Goal: Information Seeking & Learning: Find specific fact

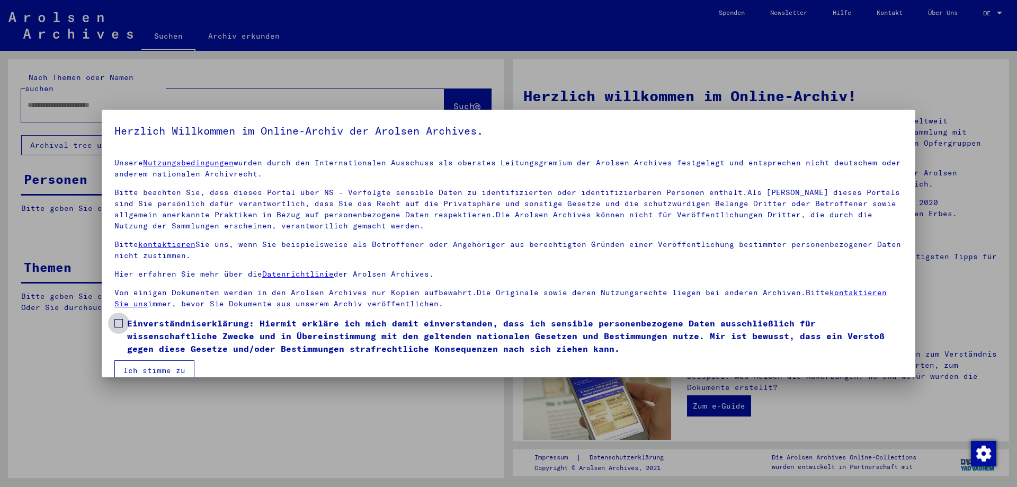
click at [120, 323] on span at bounding box center [118, 323] width 8 height 8
click at [151, 371] on button "Ich stimme zu" at bounding box center [154, 370] width 80 height 20
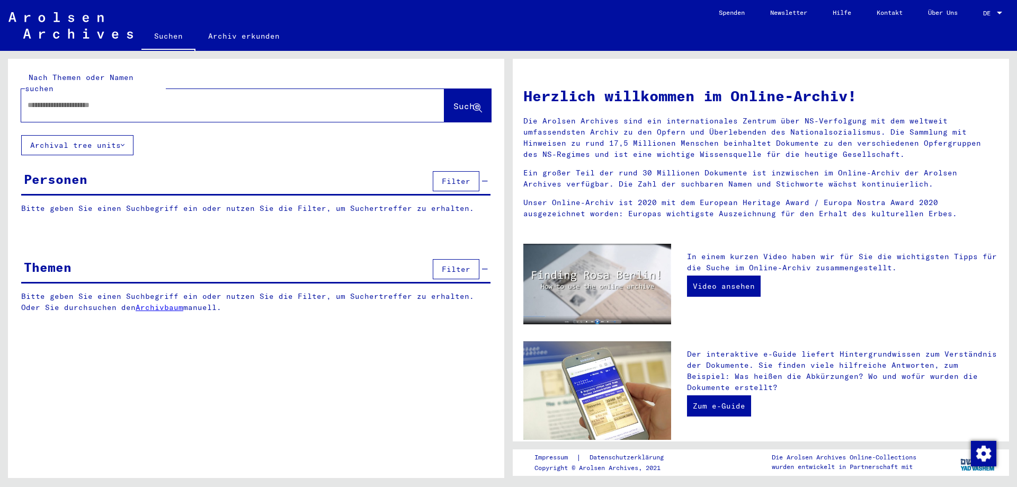
click at [44, 100] on input "text" at bounding box center [220, 105] width 385 height 11
type input "**********"
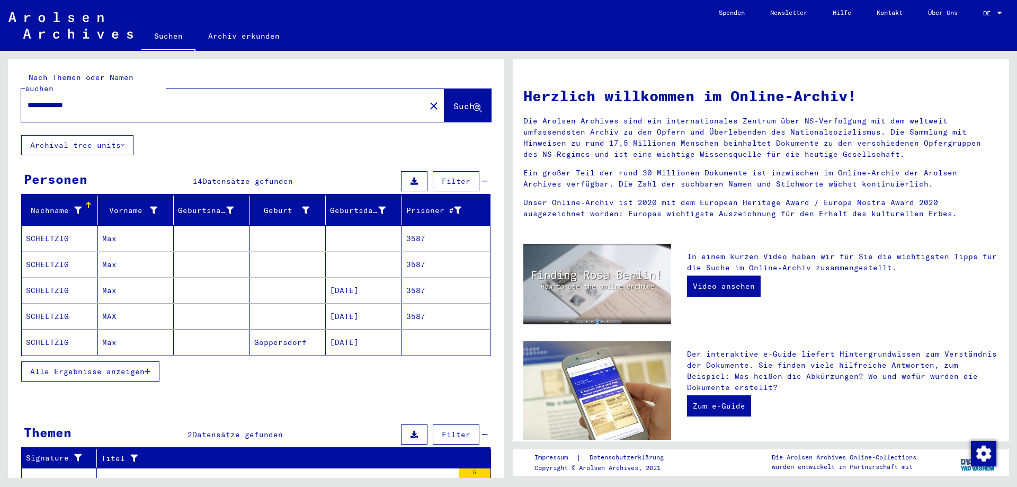
click at [52, 282] on mat-cell "SCHELTZIG" at bounding box center [60, 290] width 76 height 25
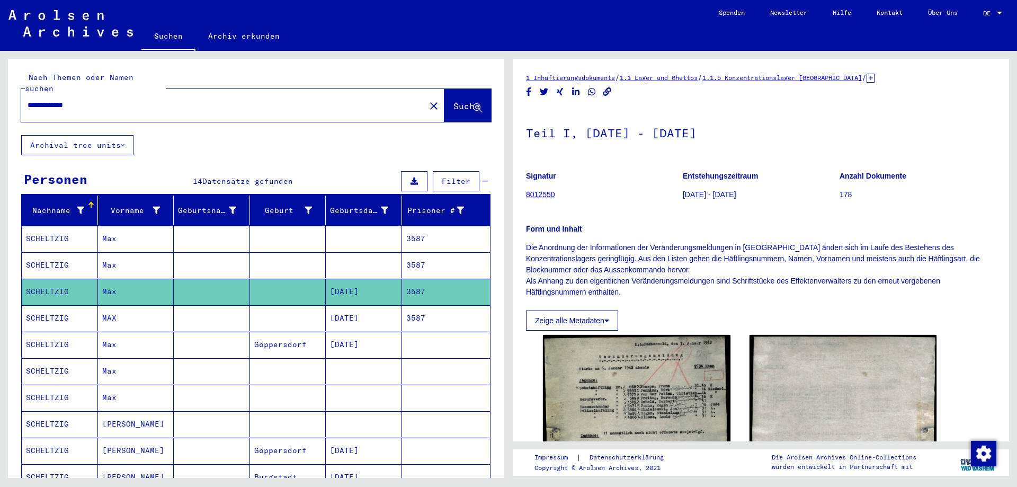
click at [54, 306] on mat-cell "SCHELTZIG" at bounding box center [60, 318] width 76 height 26
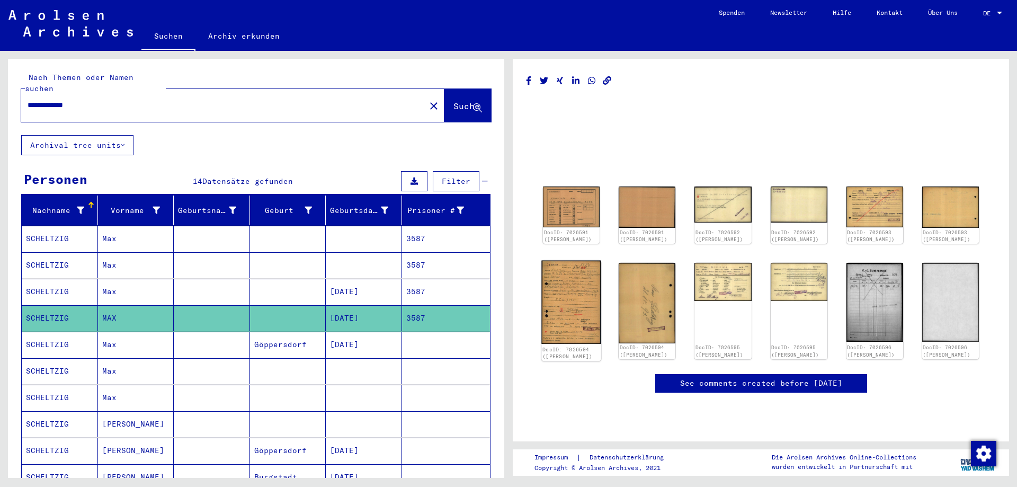
click at [571, 311] on img at bounding box center [571, 302] width 60 height 83
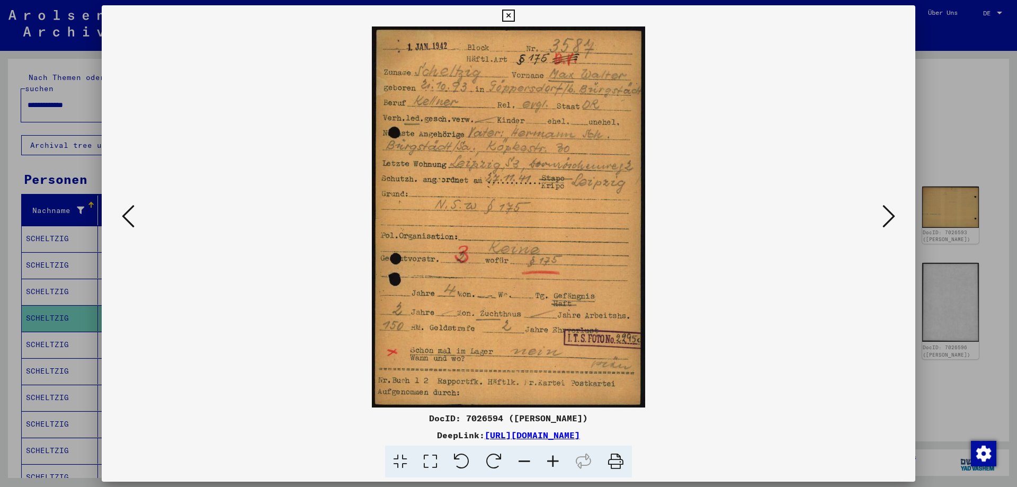
click at [507, 17] on icon at bounding box center [508, 16] width 12 height 13
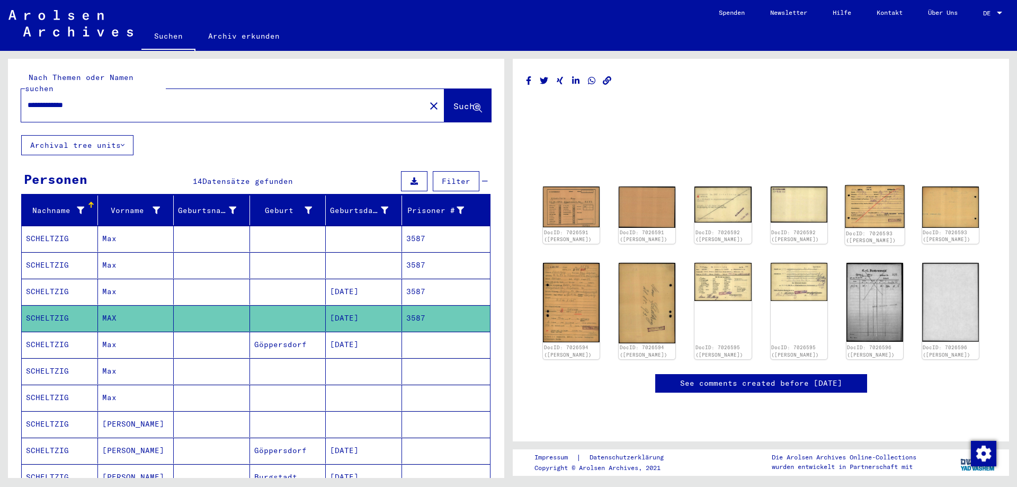
click at [871, 202] on img at bounding box center [875, 206] width 60 height 43
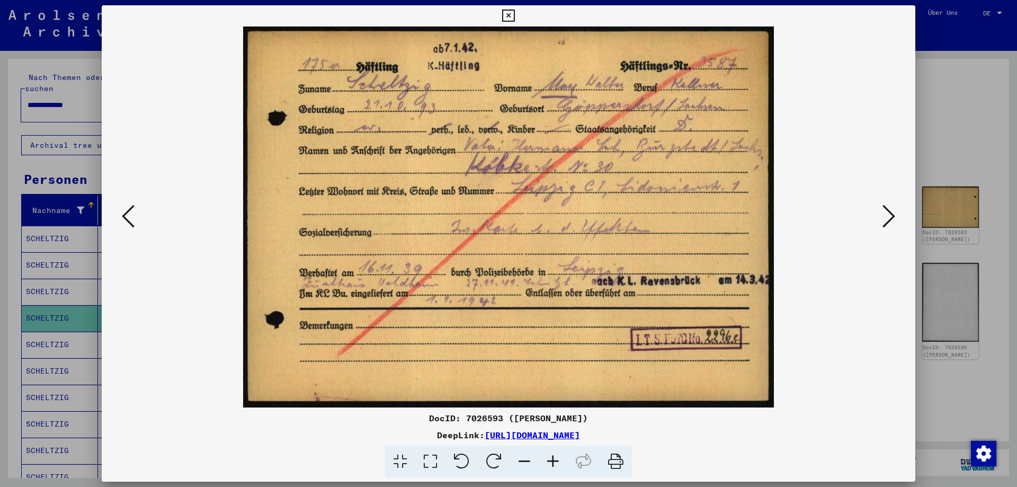
click at [508, 13] on icon at bounding box center [508, 16] width 12 height 13
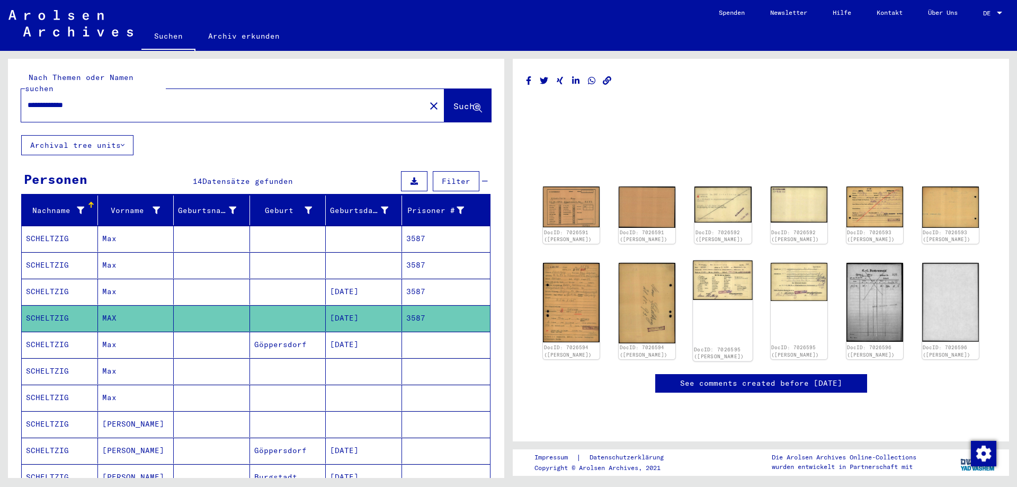
click at [720, 280] on img at bounding box center [723, 281] width 60 height 40
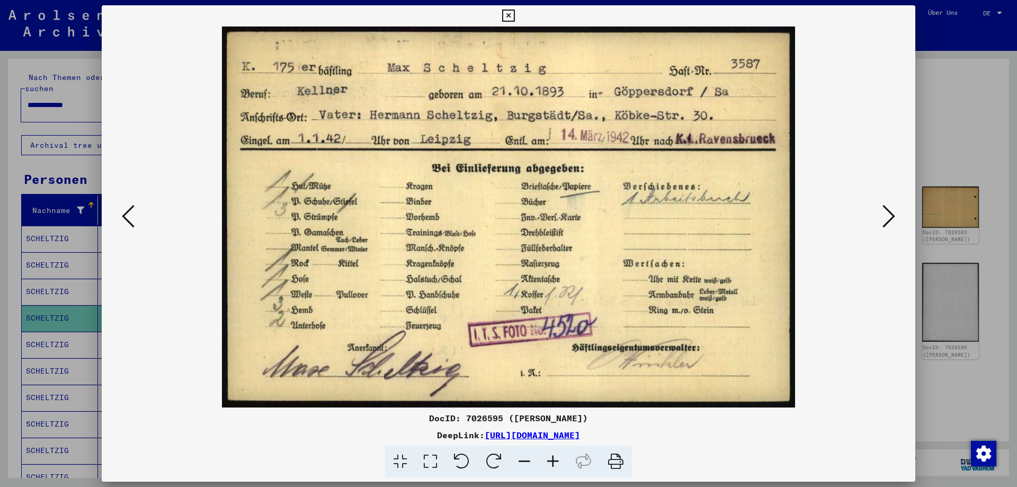
click at [509, 16] on icon at bounding box center [508, 16] width 12 height 13
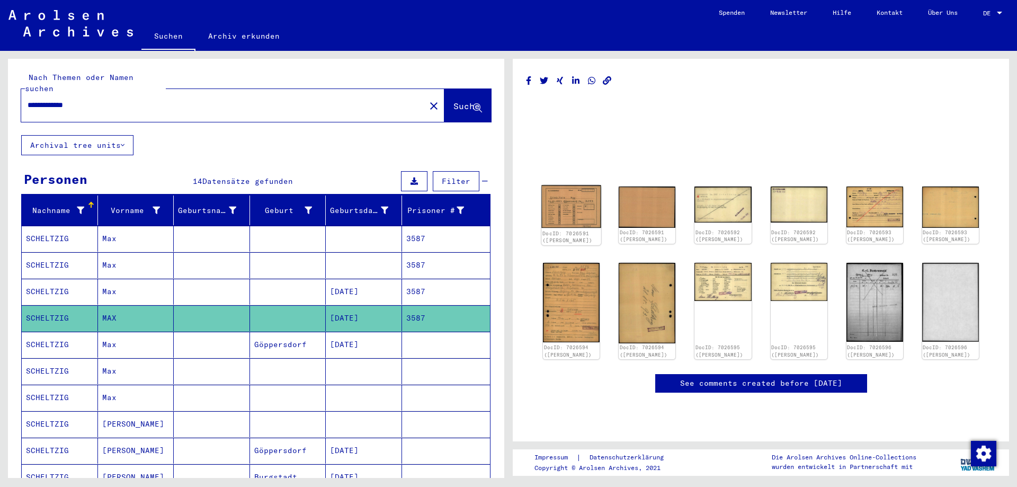
click at [581, 198] on img at bounding box center [571, 206] width 60 height 43
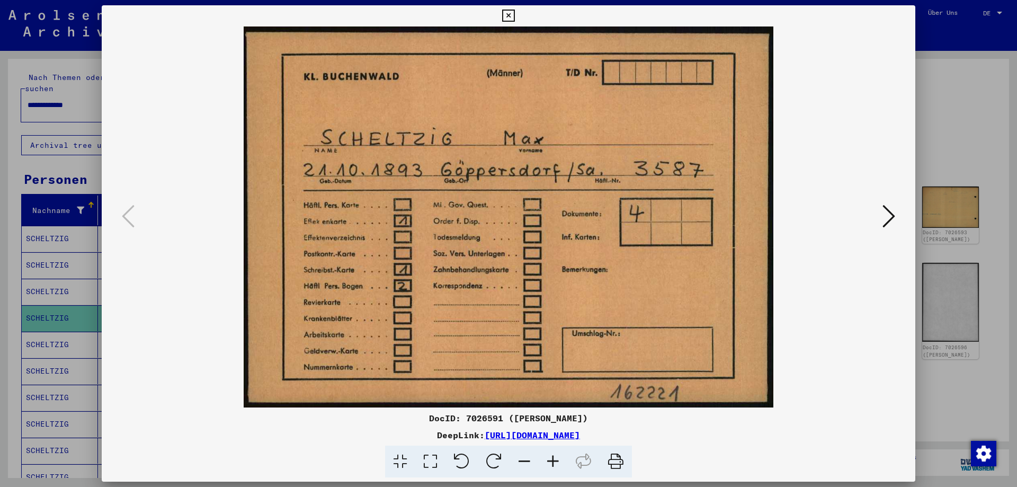
click at [511, 15] on icon at bounding box center [508, 16] width 12 height 13
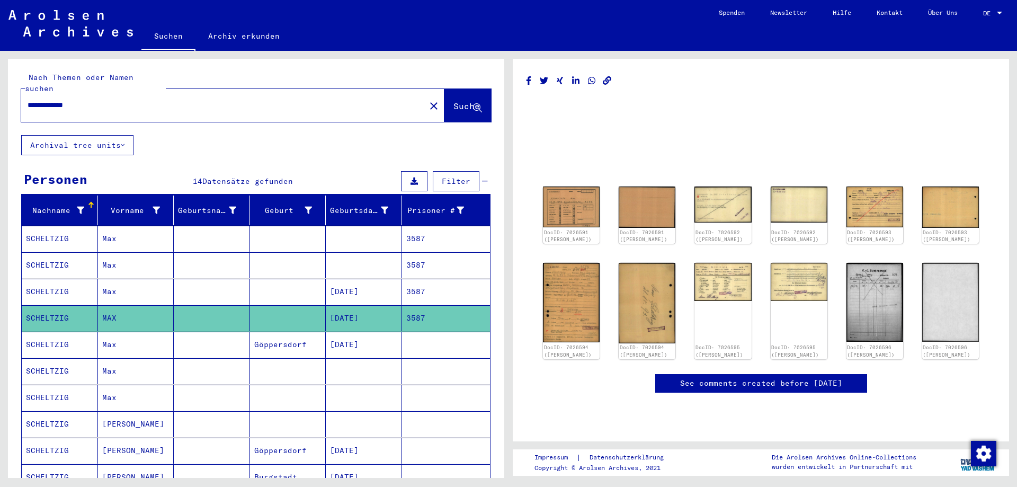
click at [49, 332] on mat-cell "SCHELTZIG" at bounding box center [60, 345] width 76 height 26
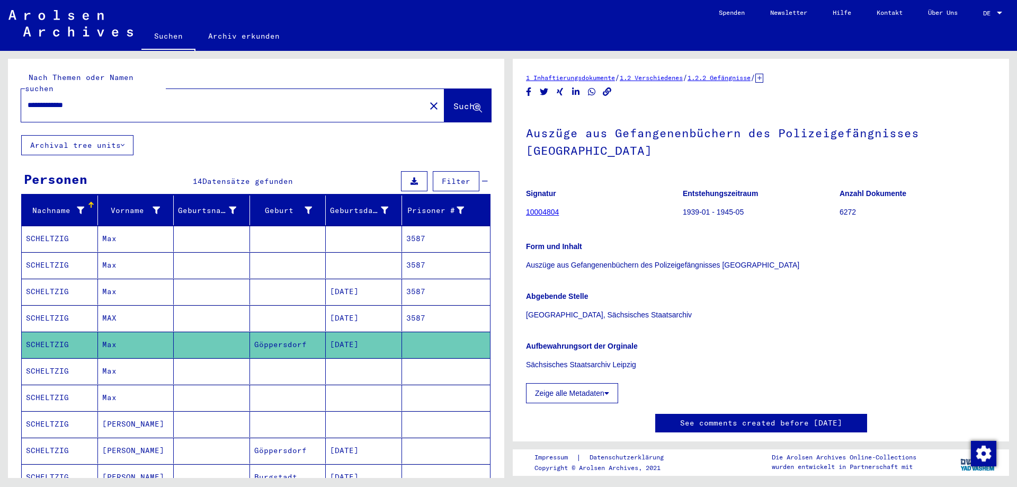
scroll to position [265, 0]
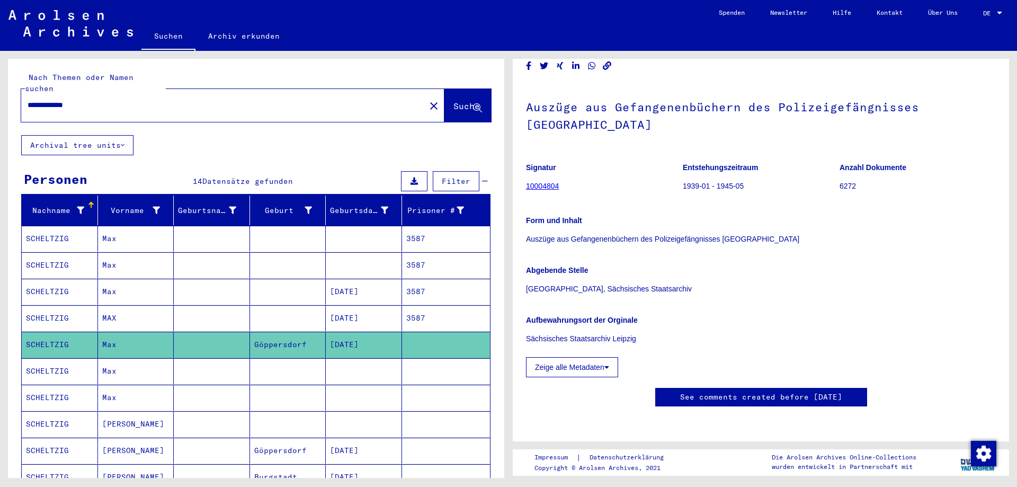
click at [52, 358] on mat-cell "SCHELTZIG" at bounding box center [60, 371] width 76 height 26
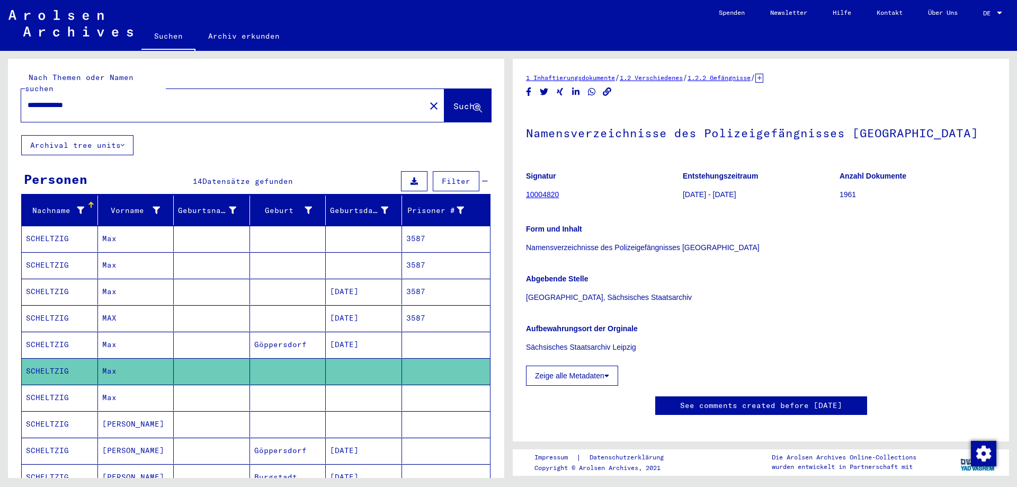
click at [59, 384] on mat-cell "SCHELTZIG" at bounding box center [60, 397] width 76 height 26
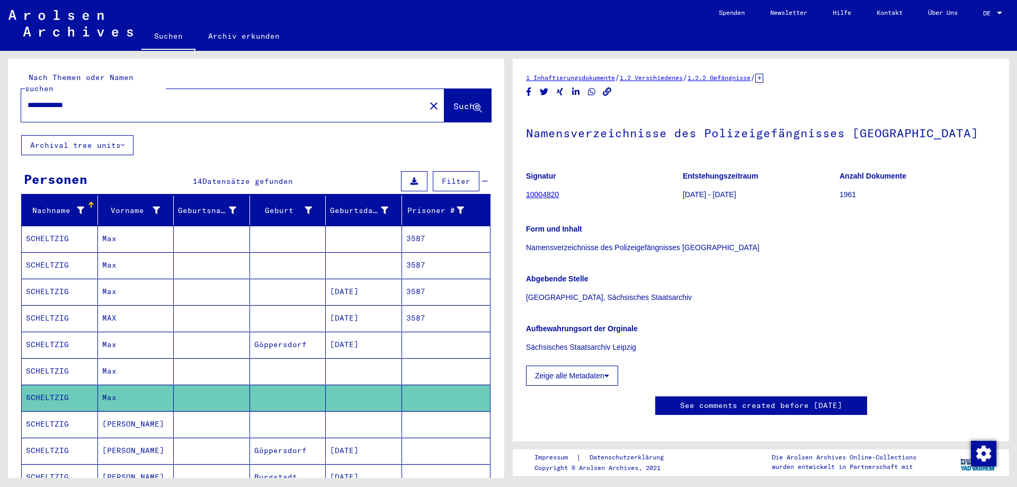
click at [55, 417] on mat-cell "SCHELTZIG" at bounding box center [60, 424] width 76 height 26
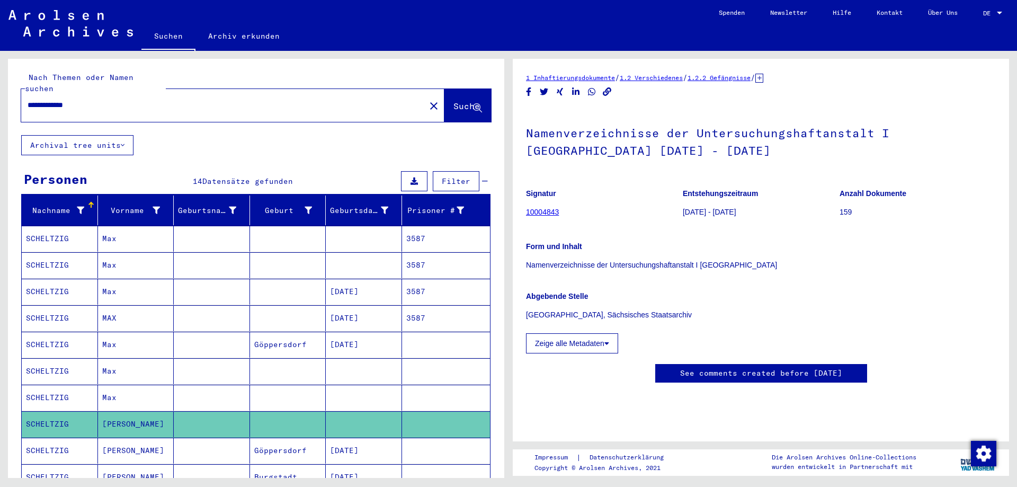
scroll to position [159, 0]
click at [52, 440] on icon at bounding box center [44, 444] width 26 height 42
click at [120, 437] on mat-cell "[PERSON_NAME]" at bounding box center [136, 450] width 76 height 26
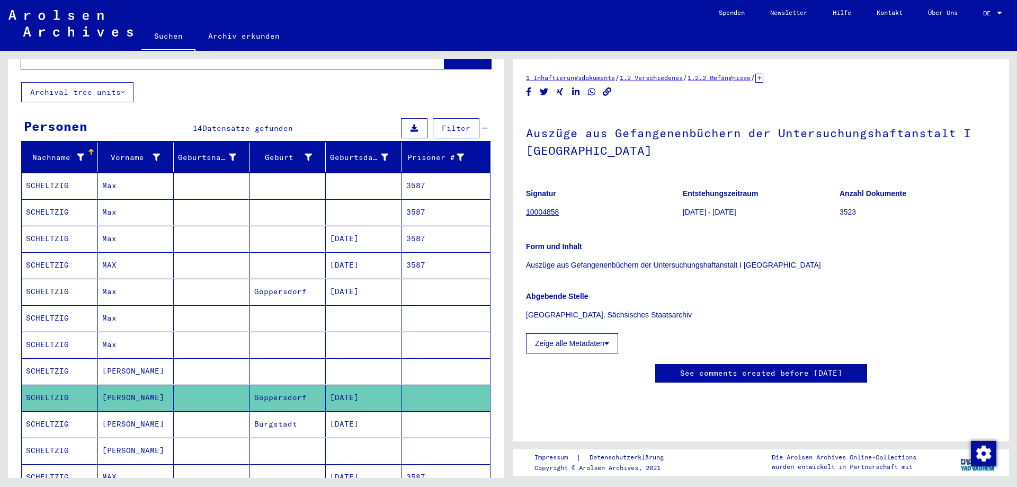
scroll to position [159, 0]
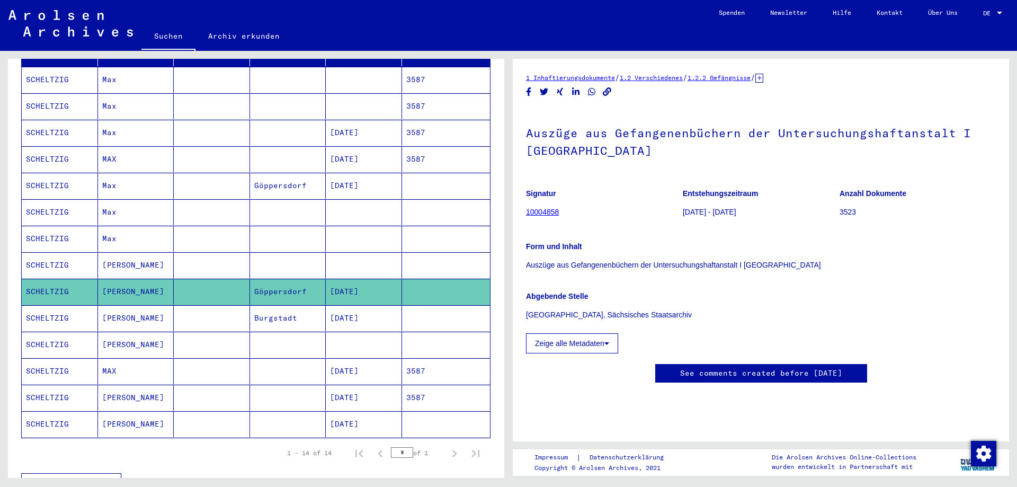
click at [126, 308] on mat-cell "[PERSON_NAME]" at bounding box center [136, 318] width 76 height 26
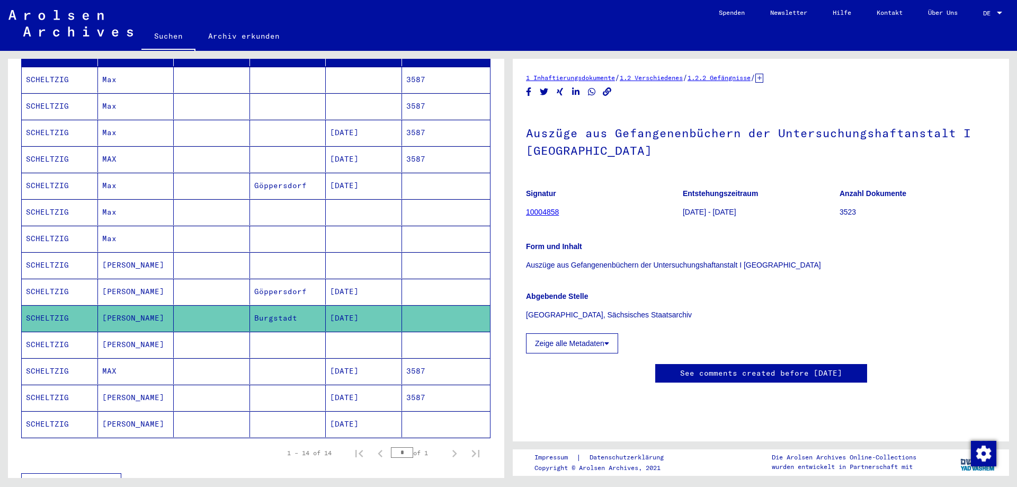
scroll to position [159, 0]
click at [118, 333] on mat-cell "[PERSON_NAME]" at bounding box center [136, 345] width 76 height 26
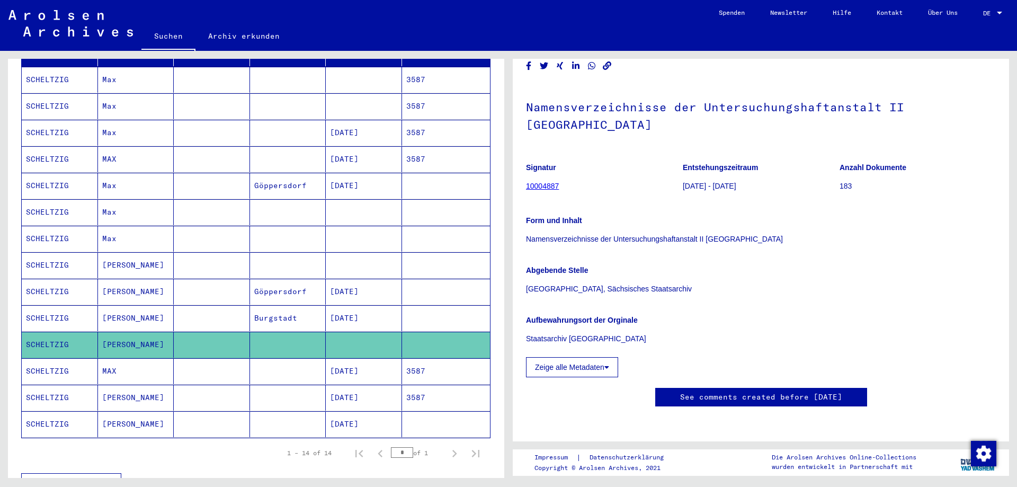
scroll to position [318, 0]
click at [108, 360] on mat-cell "MAX" at bounding box center [136, 371] width 76 height 26
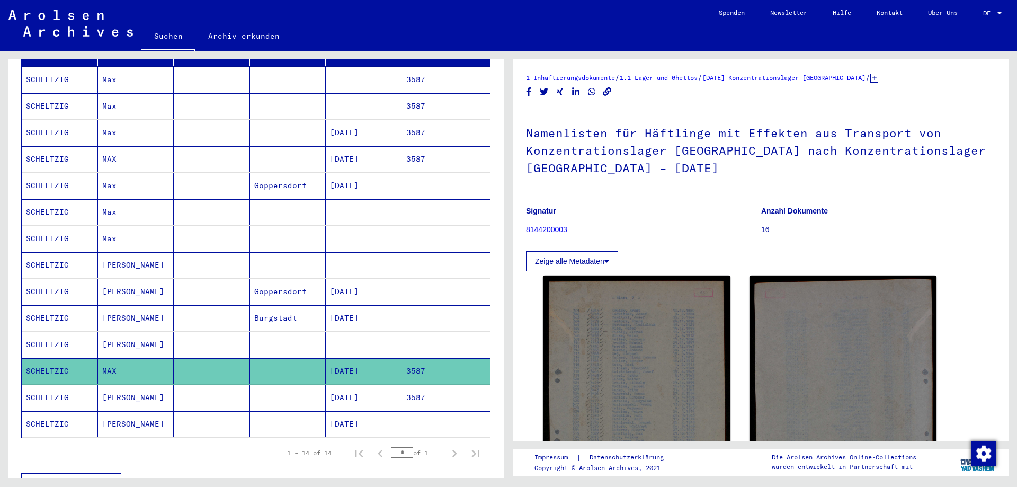
click at [113, 390] on mat-cell "[PERSON_NAME]" at bounding box center [136, 397] width 76 height 26
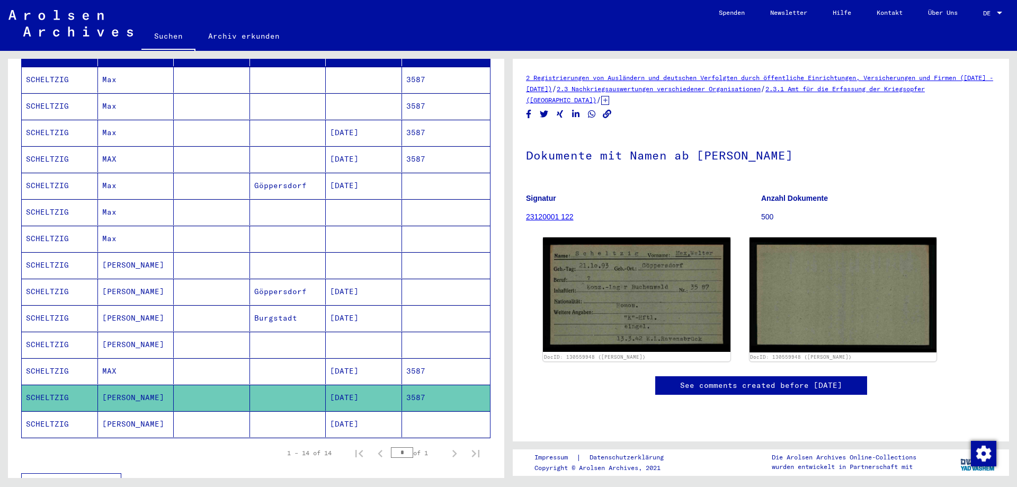
click at [130, 411] on mat-cell "[PERSON_NAME]" at bounding box center [136, 424] width 76 height 26
